Goal: Information Seeking & Learning: Learn about a topic

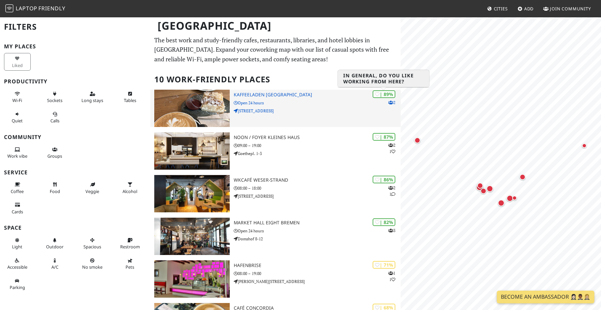
click at [388, 94] on div "| 89%" at bounding box center [383, 94] width 23 height 8
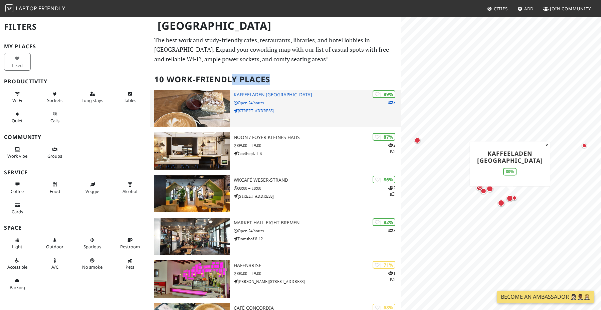
drag, startPoint x: 232, startPoint y: 83, endPoint x: 285, endPoint y: 92, distance: 53.8
click at [286, 93] on div "The best work and study-friendly cafes, restaurants, libraries, and hotel lobbi…" at bounding box center [275, 297] width 250 height 524
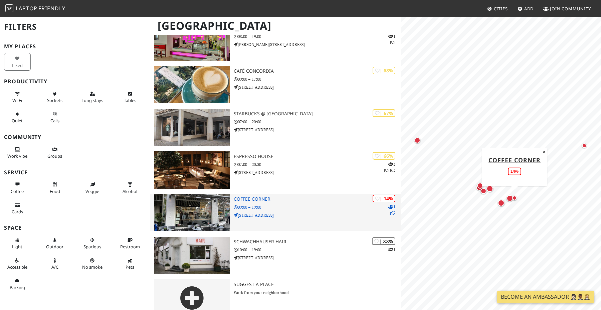
scroll to position [249, 0]
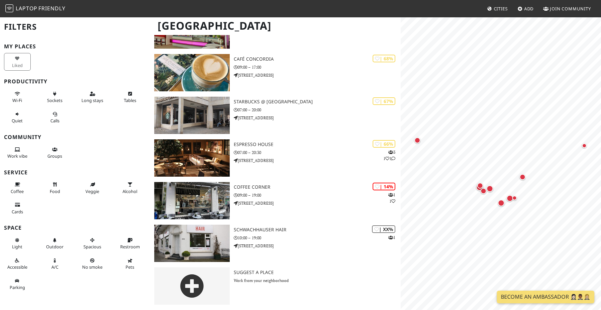
drag, startPoint x: 261, startPoint y: 163, endPoint x: 222, endPoint y: 4, distance: 163.7
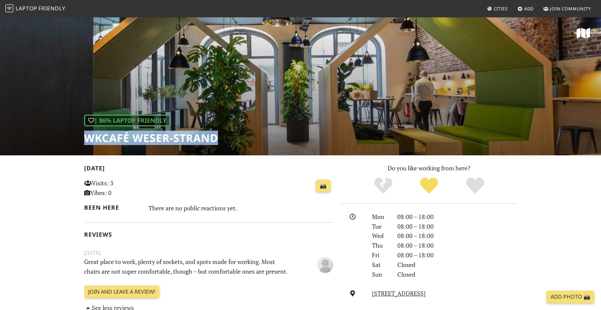
drag, startPoint x: 84, startPoint y: 140, endPoint x: 245, endPoint y: 139, distance: 161.1
click at [245, 139] on div "| 86% Laptop Friendly WKcafé WESER-Strand" at bounding box center [300, 86] width 601 height 139
copy h1 "WKcafé WESER-Strand"
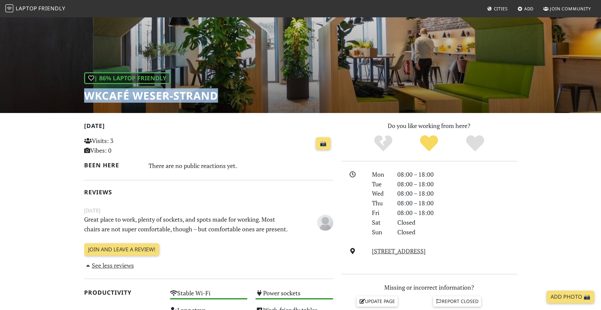
scroll to position [43, 0]
